Goal: Browse casually

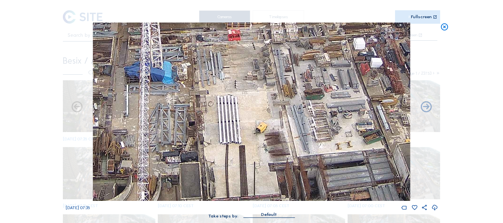
drag, startPoint x: 250, startPoint y: 149, endPoint x: 231, endPoint y: 131, distance: 26.6
click at [231, 131] on img at bounding box center [251, 112] width 317 height 178
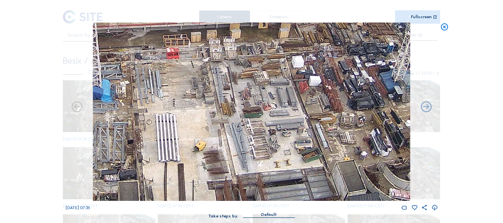
drag, startPoint x: 281, startPoint y: 123, endPoint x: 220, endPoint y: 142, distance: 63.6
click at [220, 142] on img at bounding box center [251, 112] width 317 height 178
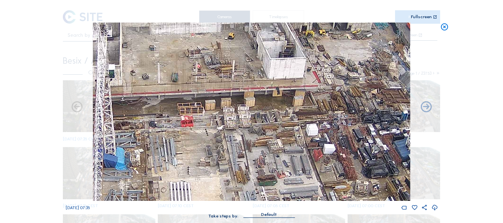
drag, startPoint x: 240, startPoint y: 101, endPoint x: 254, endPoint y: 169, distance: 69.6
click at [254, 169] on img at bounding box center [251, 112] width 317 height 178
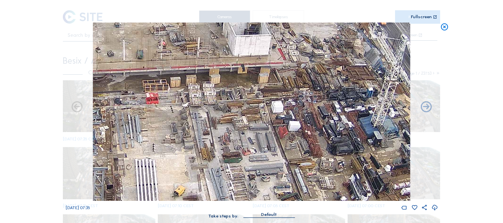
drag, startPoint x: 319, startPoint y: 160, endPoint x: 272, endPoint y: 124, distance: 58.8
click at [272, 124] on img at bounding box center [251, 112] width 317 height 178
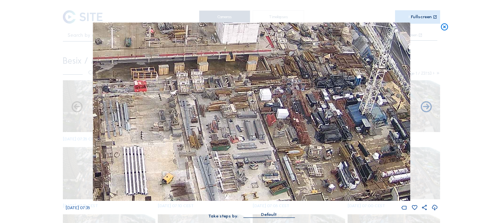
drag, startPoint x: 229, startPoint y: 149, endPoint x: 262, endPoint y: 94, distance: 63.9
click at [260, 95] on img at bounding box center [251, 112] width 317 height 178
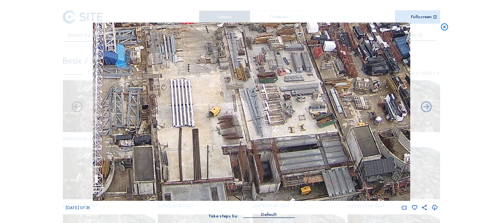
click at [251, 103] on img at bounding box center [251, 112] width 317 height 178
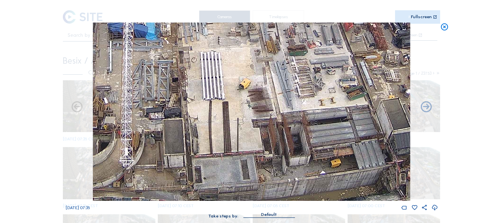
drag, startPoint x: 199, startPoint y: 122, endPoint x: 236, endPoint y: 98, distance: 43.8
click at [240, 90] on img at bounding box center [251, 112] width 317 height 178
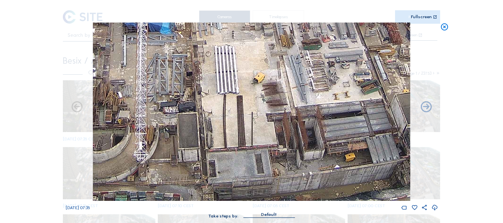
drag, startPoint x: 216, startPoint y: 110, endPoint x: 249, endPoint y: 99, distance: 34.5
click at [249, 99] on img at bounding box center [251, 112] width 317 height 178
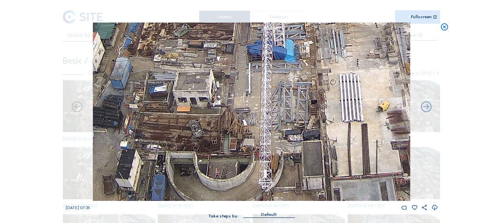
drag, startPoint x: 166, startPoint y: 97, endPoint x: 265, endPoint y: 148, distance: 110.8
click at [265, 148] on img at bounding box center [251, 112] width 317 height 178
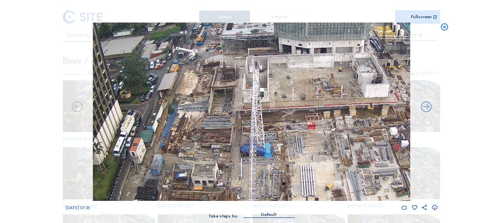
drag, startPoint x: 184, startPoint y: 142, endPoint x: 193, endPoint y: 165, distance: 24.2
click at [193, 165] on img at bounding box center [251, 112] width 317 height 178
drag, startPoint x: 190, startPoint y: 108, endPoint x: 196, endPoint y: 132, distance: 25.2
click at [196, 132] on img at bounding box center [251, 112] width 317 height 178
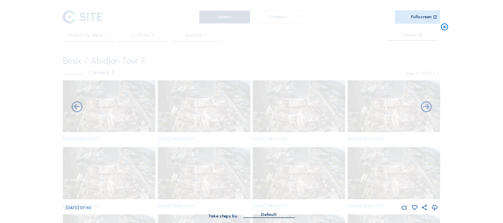
drag, startPoint x: 446, startPoint y: 26, endPoint x: 353, endPoint y: 35, distance: 93.8
click at [443, 28] on icon at bounding box center [445, 27] width 9 height 9
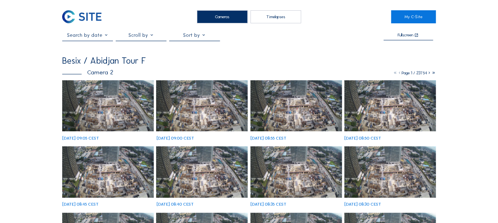
click at [96, 95] on img at bounding box center [107, 105] width 91 height 51
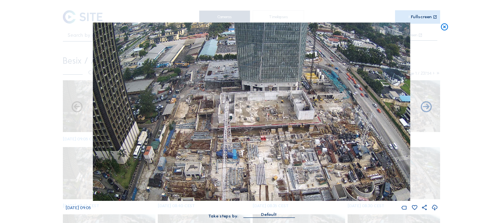
drag, startPoint x: 185, startPoint y: 147, endPoint x: 198, endPoint y: 103, distance: 45.7
click at [198, 103] on img at bounding box center [251, 112] width 317 height 178
